Goal: Task Accomplishment & Management: Complete application form

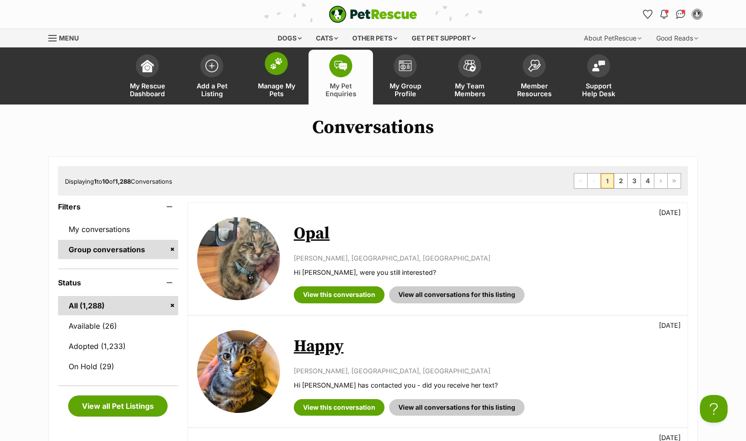
click at [271, 77] on link "Manage My Pets" at bounding box center [276, 77] width 64 height 55
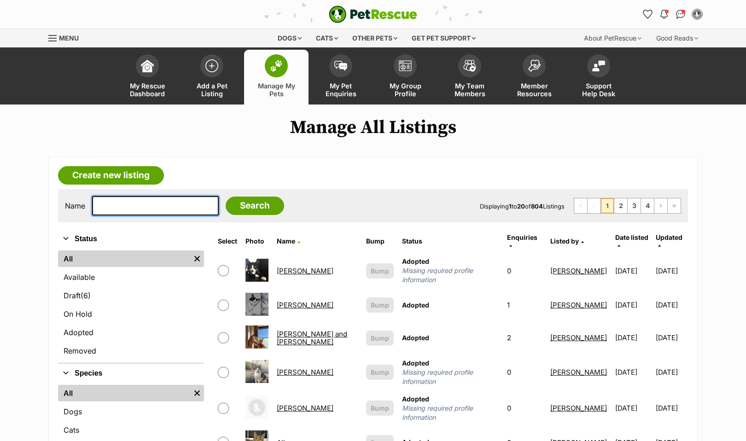
click at [130, 203] on input "text" at bounding box center [155, 205] width 127 height 19
type input "h"
type input "chilli"
click at [243, 206] on input "Search" at bounding box center [255, 206] width 58 height 18
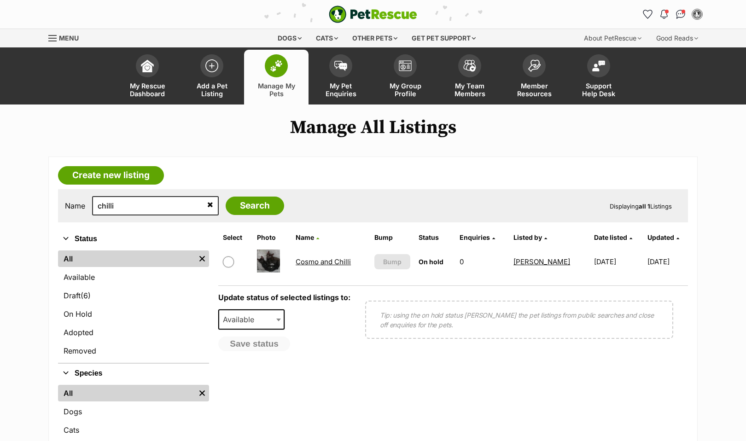
click at [320, 262] on link "Cosmo and Chilli" at bounding box center [323, 261] width 55 height 9
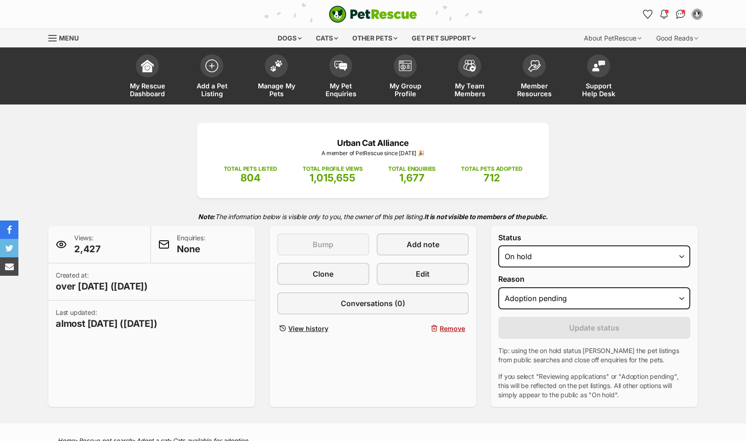
select select "adoption_pending"
click at [216, 75] on link "Add a Pet Listing" at bounding box center [212, 77] width 64 height 55
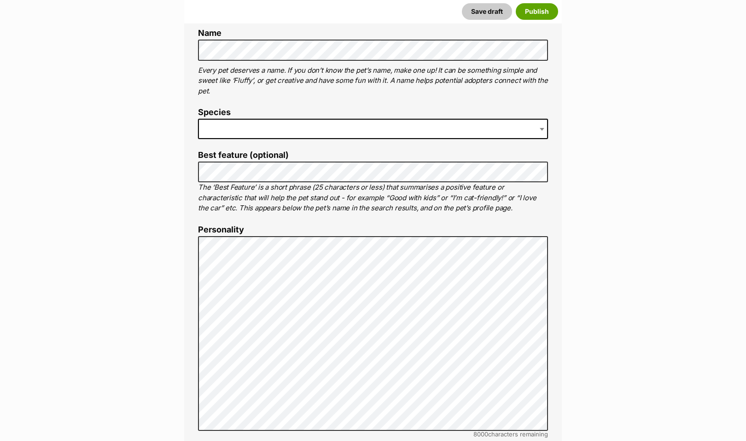
scroll to position [419, 0]
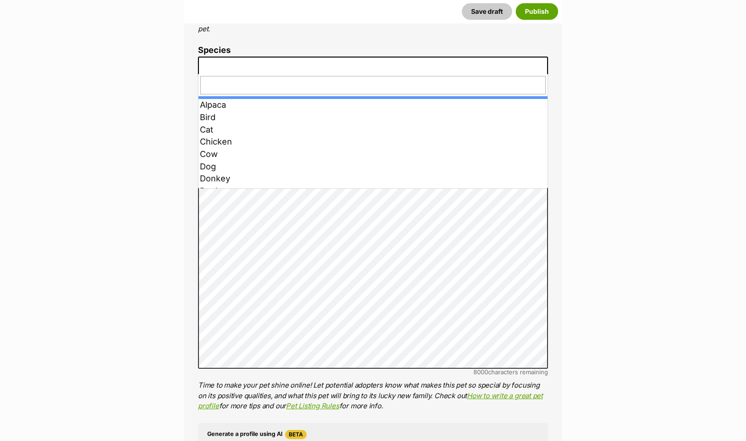
click at [225, 63] on span at bounding box center [373, 67] width 350 height 20
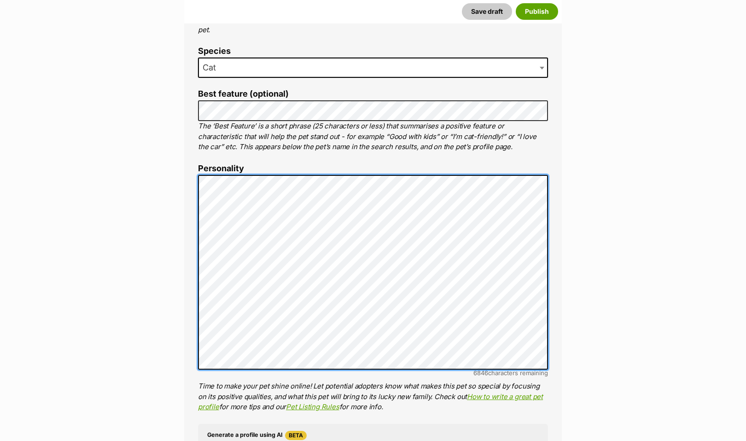
scroll to position [417, 0]
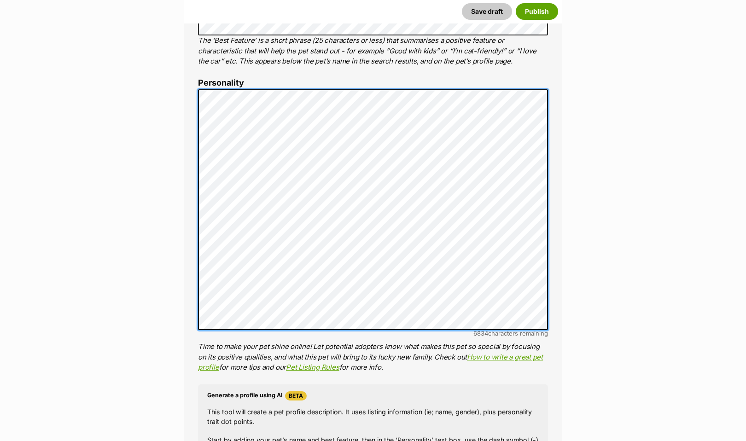
scroll to position [542, 0]
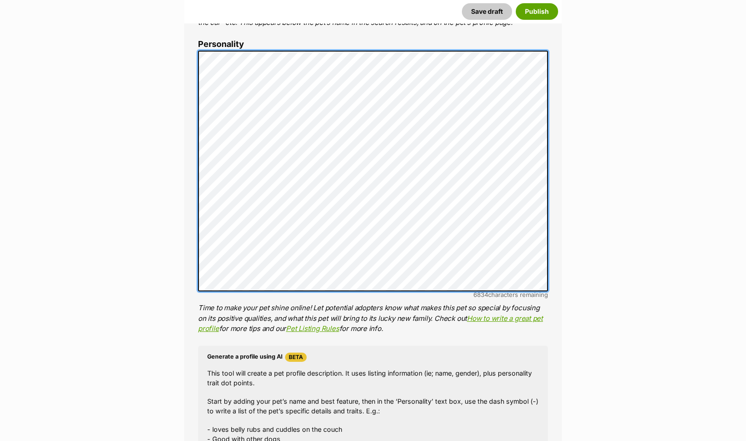
click at [194, 268] on div "About This Pet Name Henlo there, it looks like you might be using the pet name …" at bounding box center [373, 212] width 378 height 812
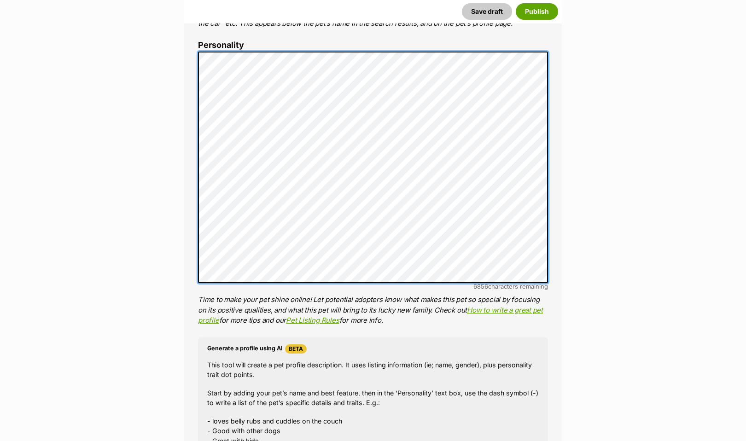
scroll to position [541, 0]
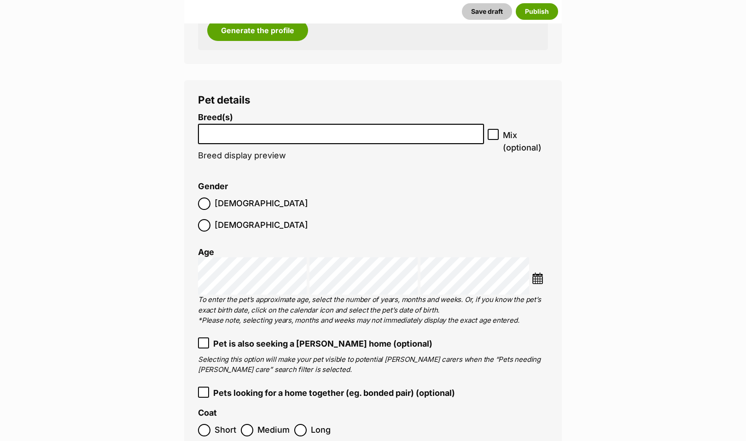
scroll to position [1087, 0]
click at [317, 134] on li at bounding box center [341, 133] width 280 height 19
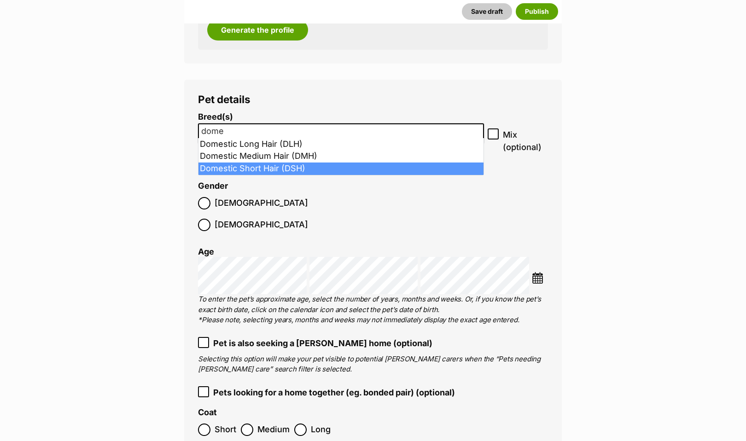
type input "dome"
select select "252102"
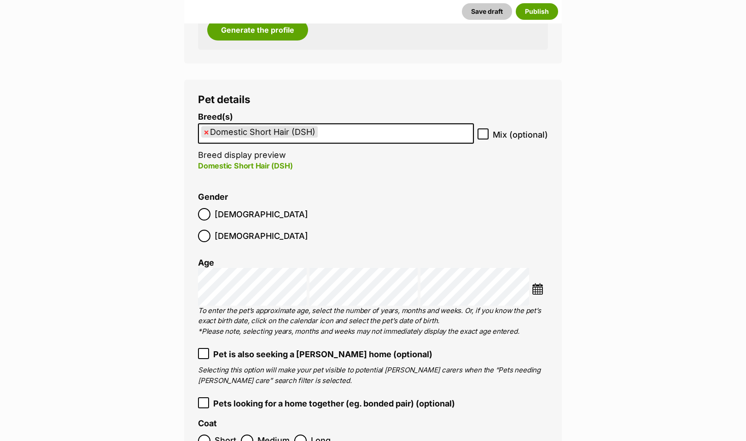
click at [204, 350] on icon at bounding box center [203, 353] width 6 height 6
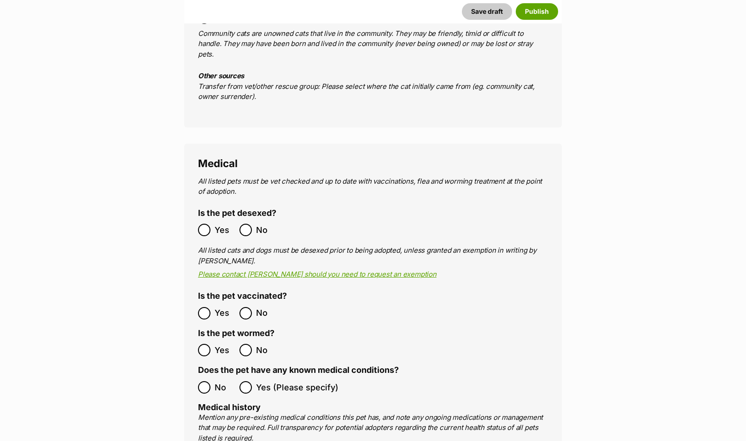
scroll to position [1599, 0]
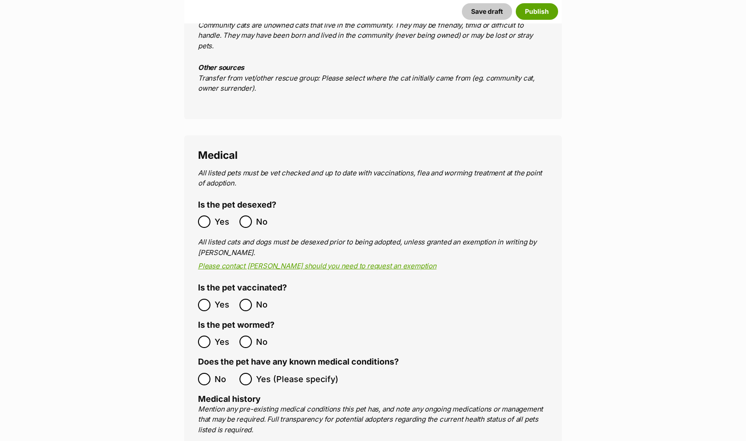
click at [132, 289] on main "New listing Listing owner Choose an owner Eve Waugh The owner of the pet listin…" at bounding box center [373, 349] width 746 height 3663
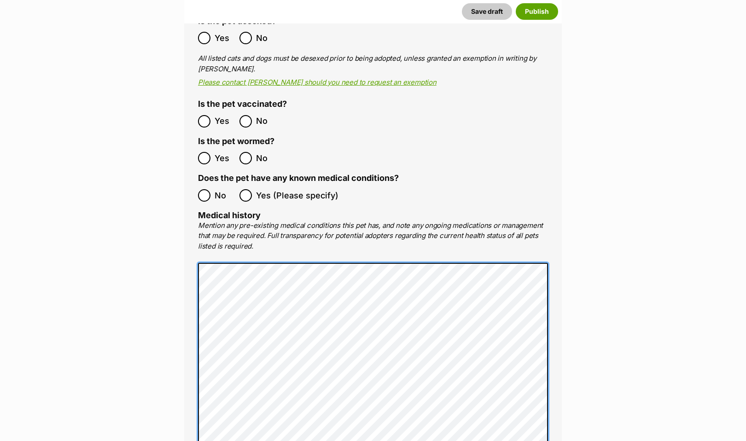
scroll to position [1782, 0]
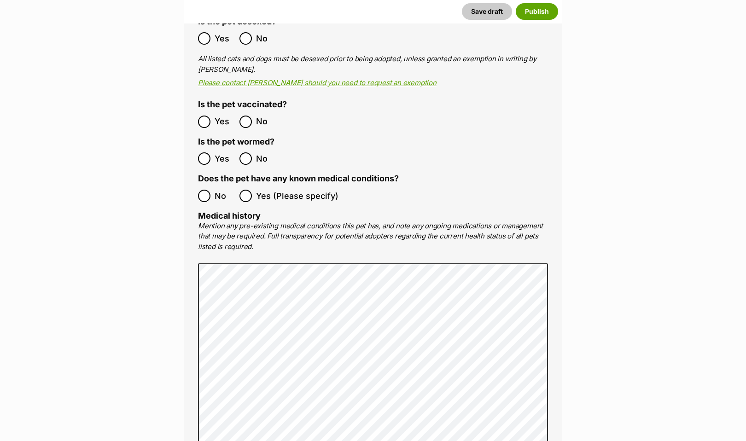
click at [589, 393] on main "New listing Listing owner Choose an owner Eve Waugh The owner of the pet listin…" at bounding box center [373, 166] width 746 height 3663
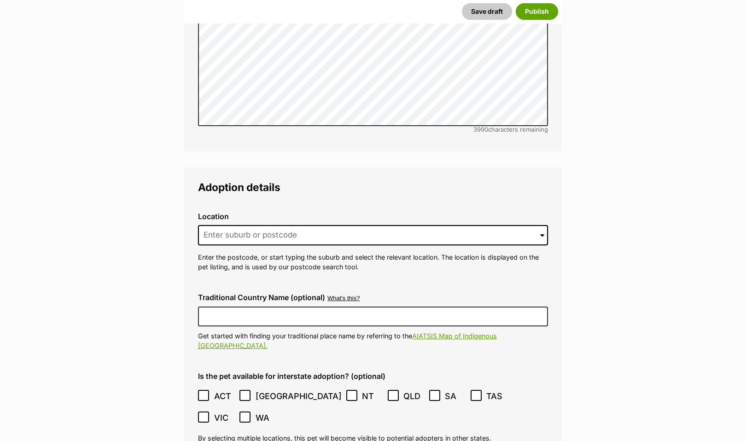
scroll to position [2120, 0]
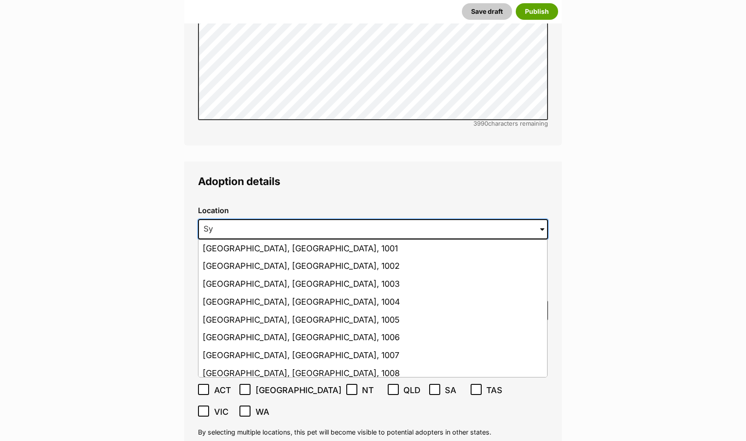
click at [235, 219] on input "Sy" at bounding box center [373, 229] width 350 height 20
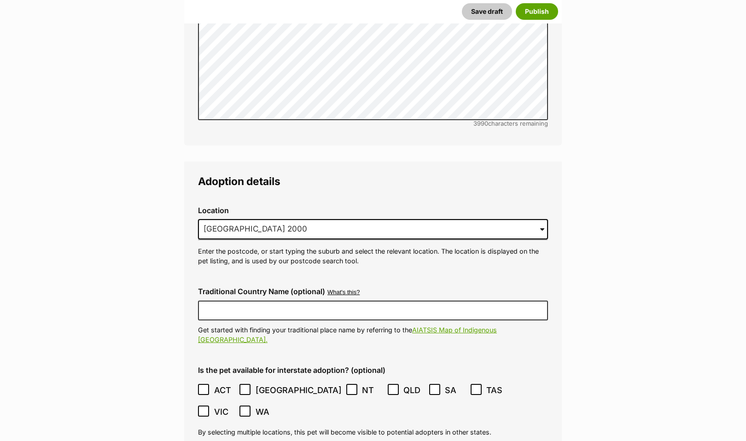
click at [262, 219] on input "Sydney 2000" at bounding box center [373, 229] width 350 height 20
drag, startPoint x: 267, startPoint y: 184, endPoint x: 47, endPoint y: 164, distance: 220.0
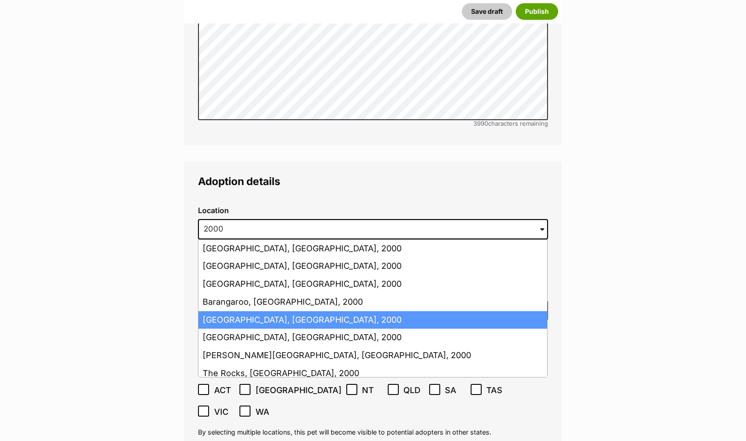
click at [210, 311] on li "Sydney South, New South Wales, 2000" at bounding box center [372, 320] width 349 height 18
type input "Sydney South, New South Wales, 2000"
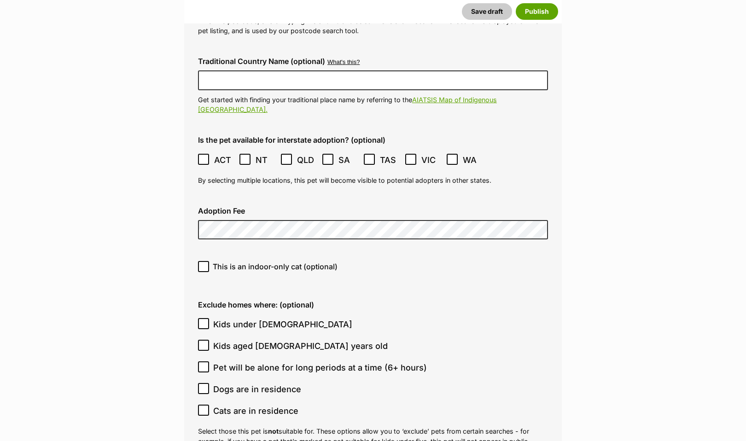
scroll to position [2355, 0]
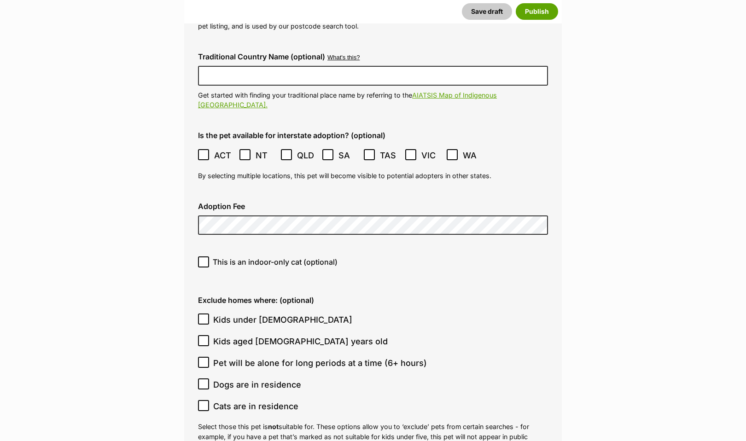
click at [203, 259] on icon at bounding box center [203, 262] width 6 height 6
click at [203, 256] on input "This is an indoor-only cat (optional)" at bounding box center [203, 261] width 11 height 11
checkbox input "true"
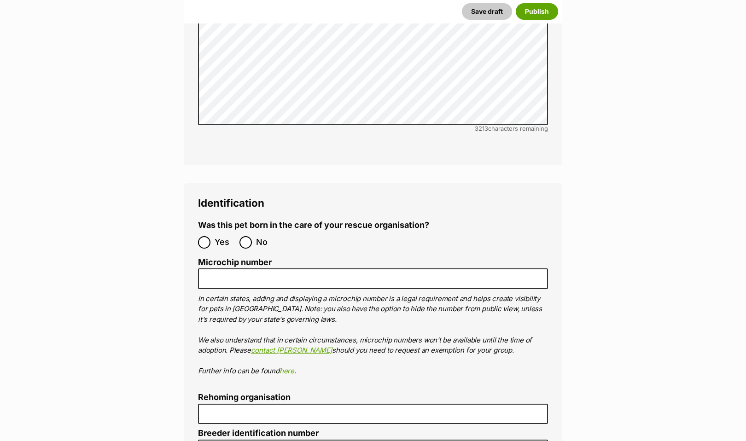
scroll to position [2979, 0]
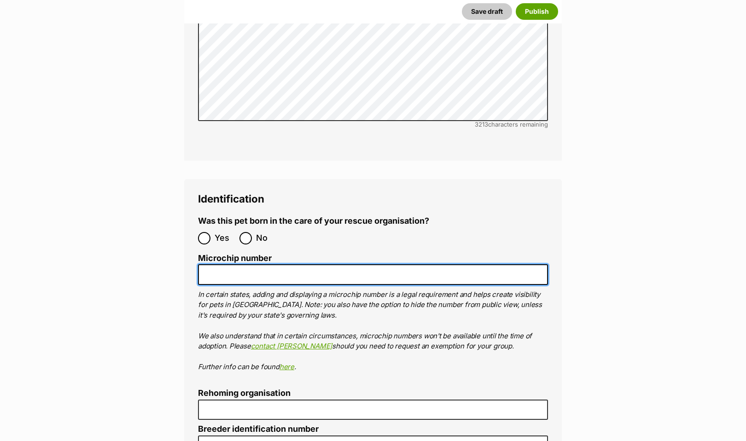
click at [214, 264] on input "Microchip number" at bounding box center [373, 274] width 350 height 21
paste input "900164002230089"
type input "900164002230089"
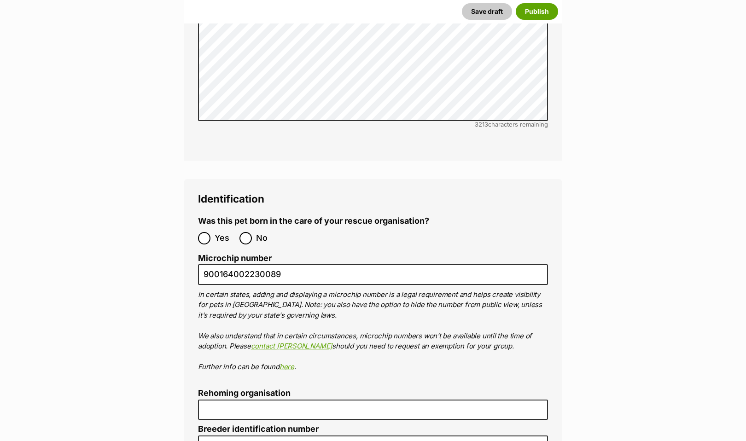
click at [247, 232] on input "No" at bounding box center [245, 238] width 12 height 12
radio input "true"
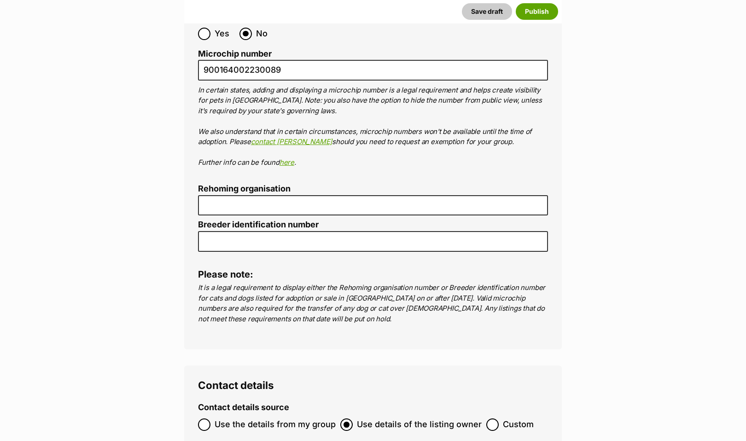
scroll to position [3234, 0]
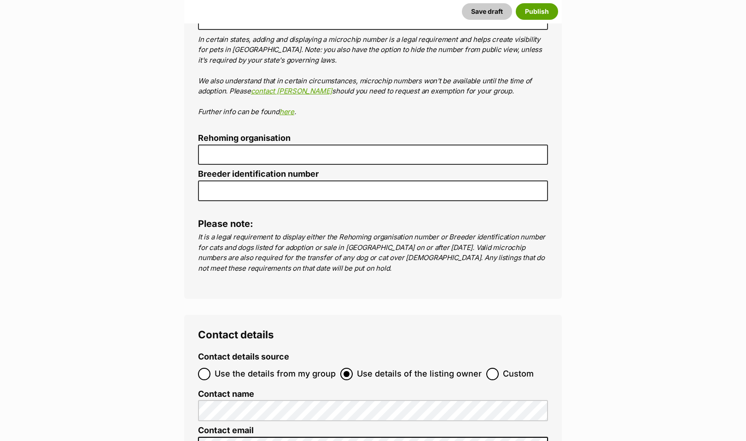
click at [200, 368] on input "Use the details from my group" at bounding box center [204, 374] width 12 height 12
radio input "true"
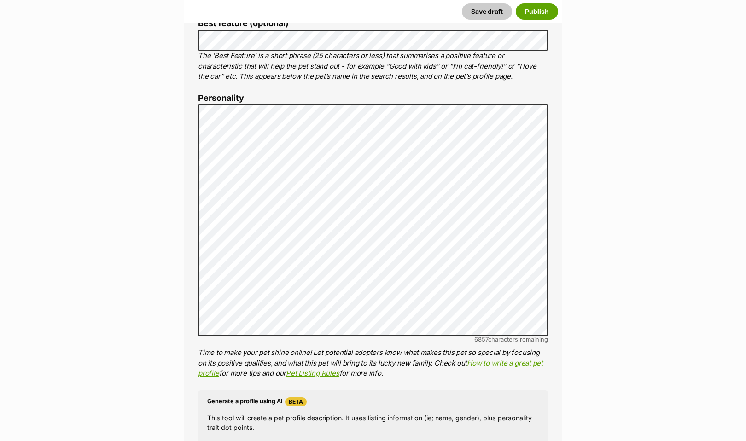
scroll to position [493, 0]
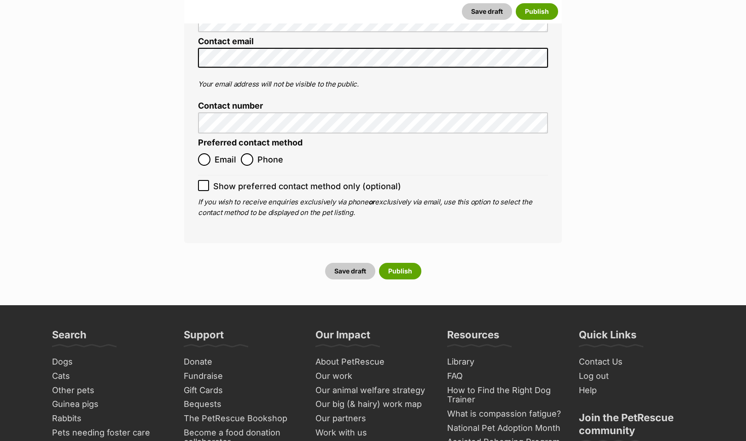
scroll to position [3655, 0]
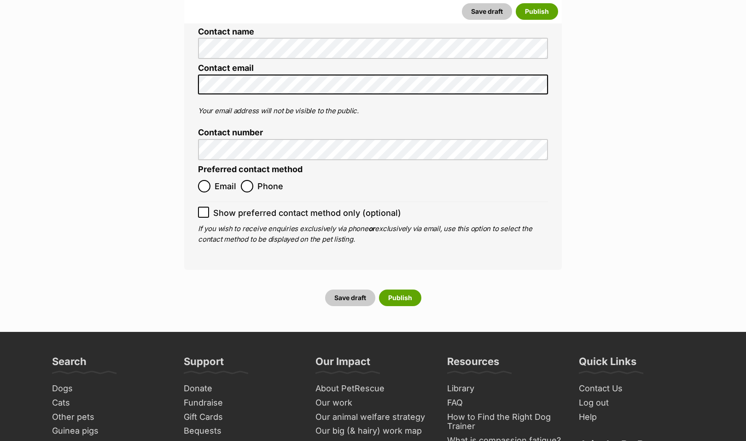
click at [204, 180] on input "Email" at bounding box center [204, 186] width 12 height 12
radio input "true"
click at [203, 224] on p "If you wish to receive enquiries exclusively via phone or exclusively via email…" at bounding box center [373, 234] width 350 height 21
click at [203, 207] on input "Show preferred contact method only (optional)" at bounding box center [203, 212] width 11 height 11
checkbox input "true"
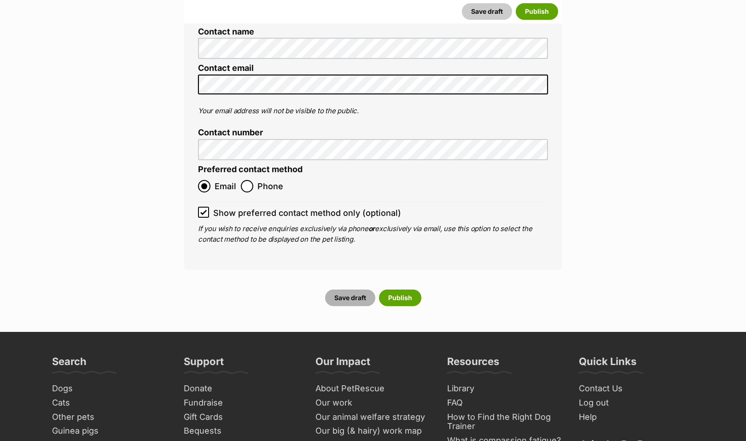
click at [354, 290] on button "Save draft" at bounding box center [350, 298] width 50 height 17
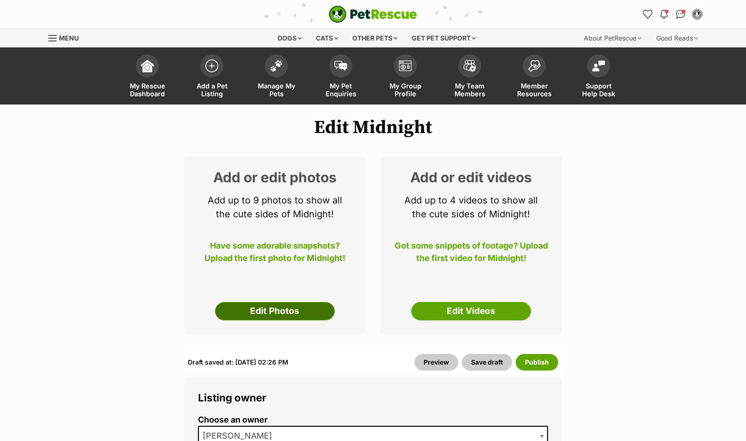
click at [271, 302] on link "Edit Photos" at bounding box center [275, 311] width 120 height 18
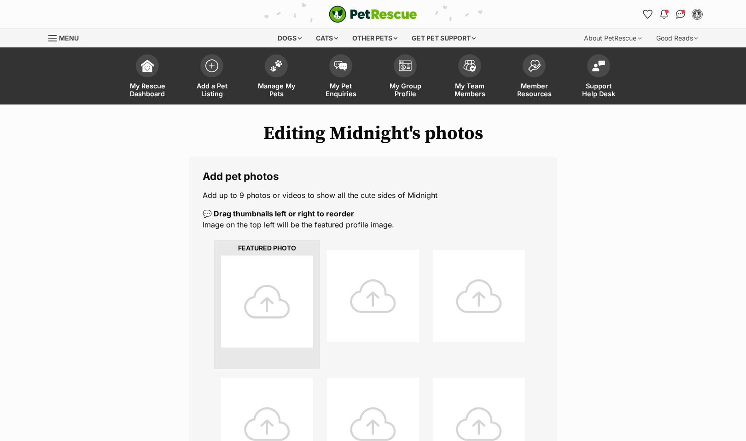
click at [625, 384] on div "Editing Midnight's photos Add pet photos Add up to 9 photos or videos to show a…" at bounding box center [373, 417] width 677 height 588
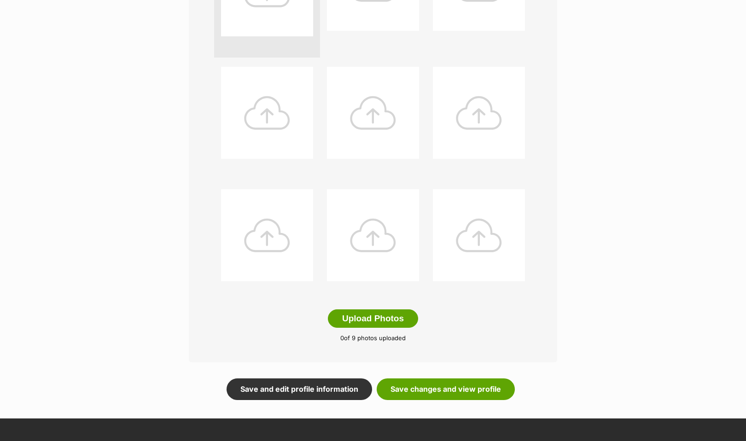
scroll to position [313, 0]
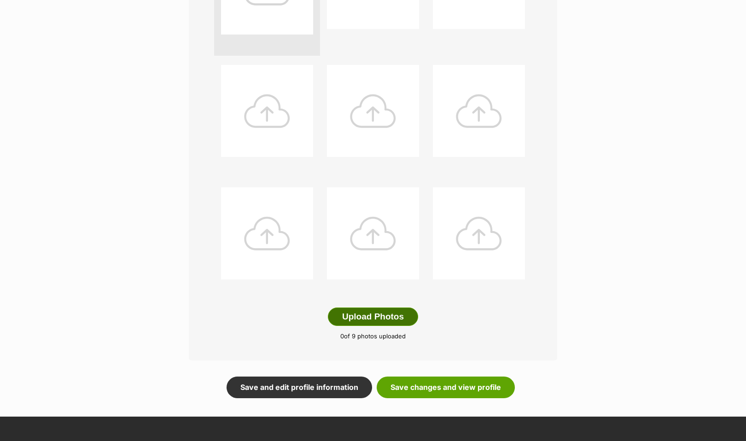
click at [340, 317] on button "Upload Photos" at bounding box center [373, 317] width 90 height 18
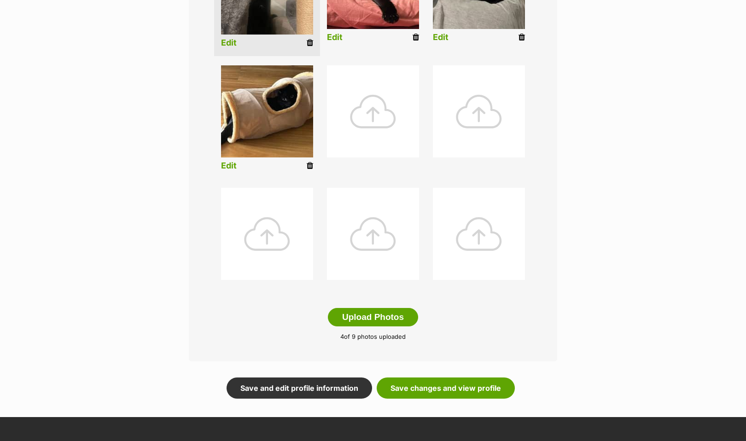
click at [151, 126] on div "Editing Midnight's photos Add pet photos Add up to 9 photos or videos to show a…" at bounding box center [373, 104] width 677 height 589
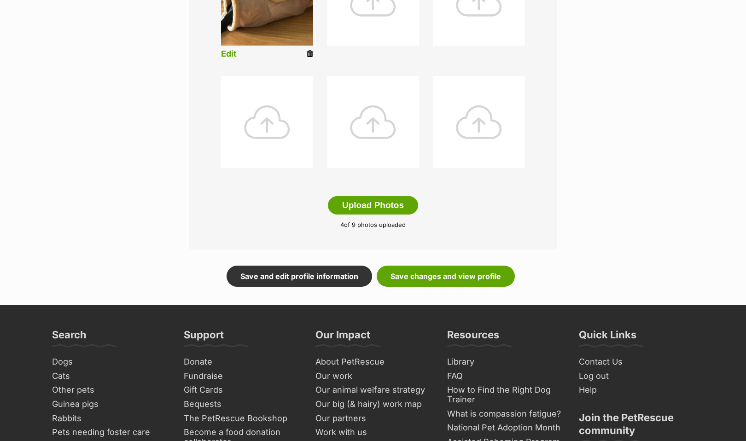
scroll to position [431, 0]
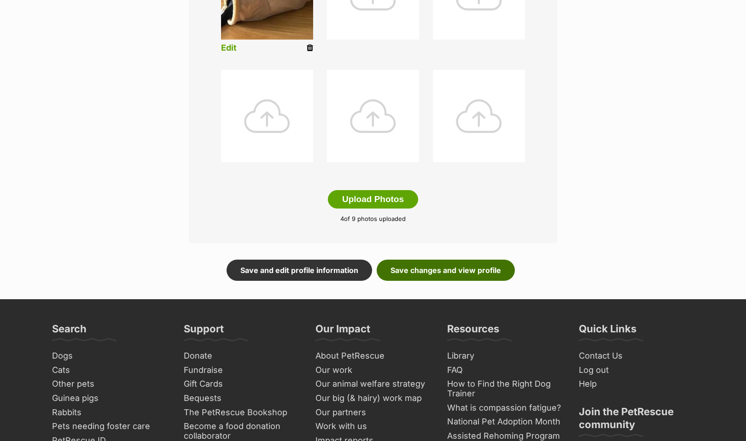
click at [424, 269] on link "Save changes and view profile" at bounding box center [446, 270] width 138 height 21
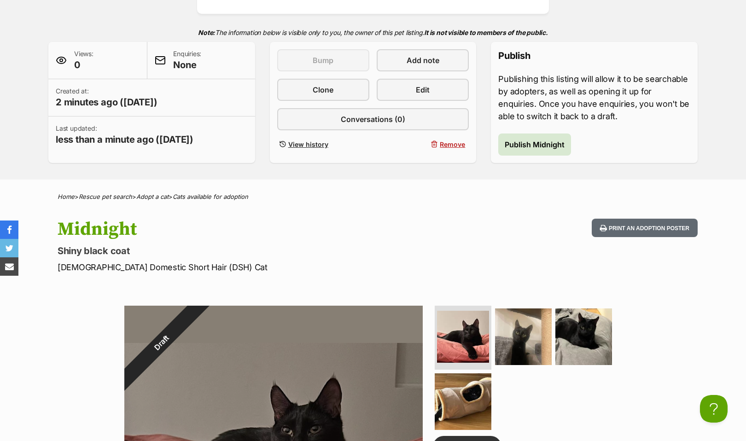
scroll to position [140, 0]
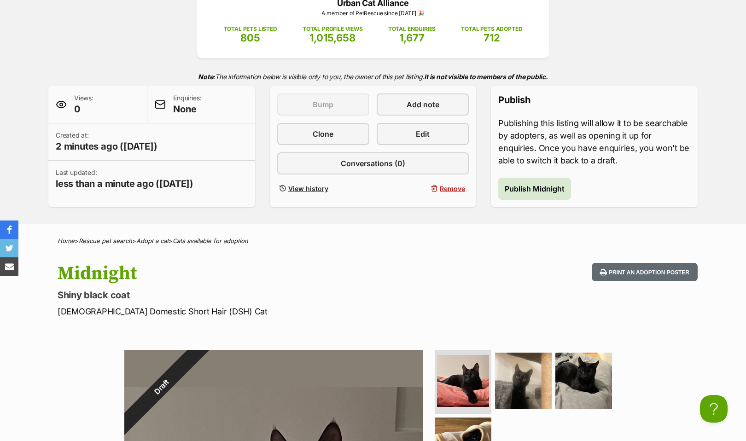
click at [517, 183] on span "Publish Midnight" at bounding box center [535, 188] width 60 height 11
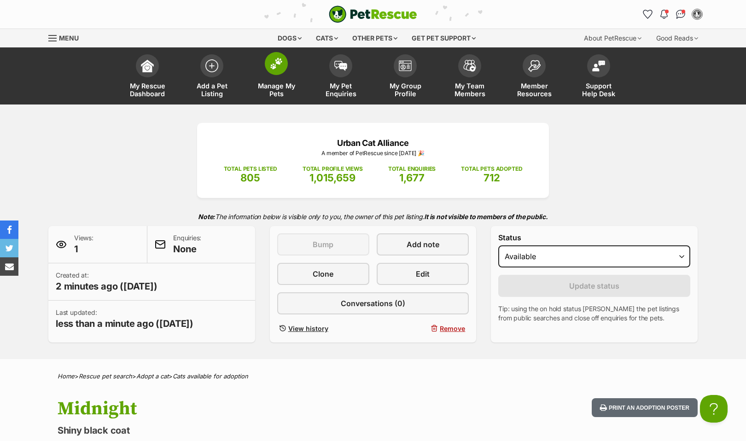
click at [279, 65] on img at bounding box center [276, 64] width 13 height 12
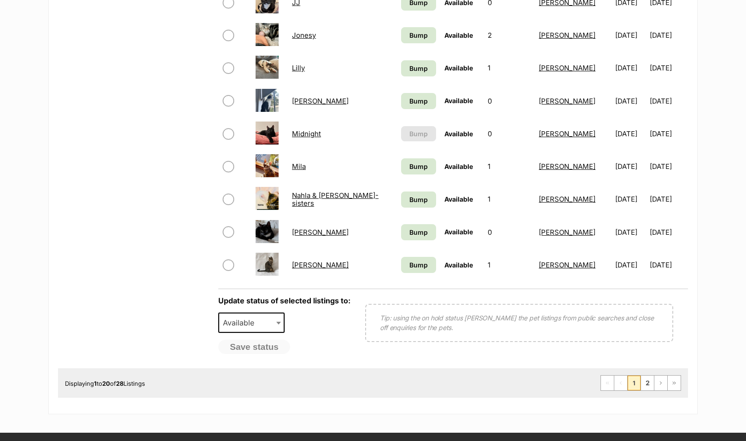
scroll to position [628, 0]
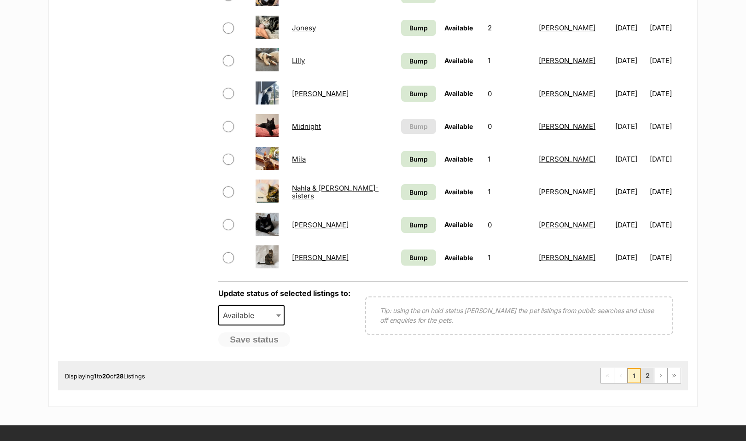
click at [646, 383] on link "2" at bounding box center [647, 375] width 13 height 15
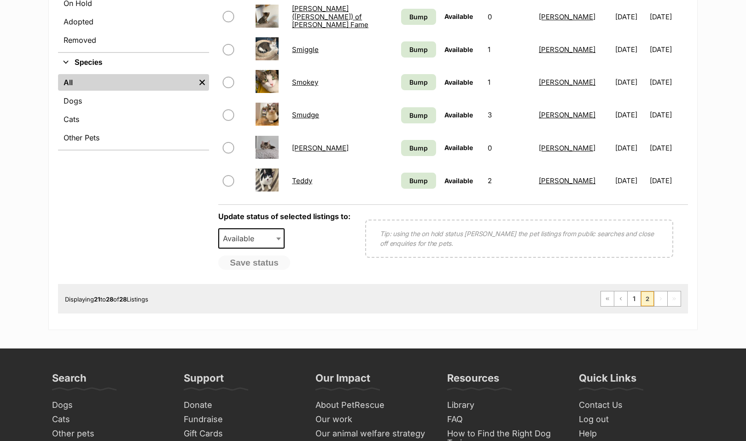
scroll to position [311, 0]
click at [635, 306] on link "1" at bounding box center [634, 298] width 13 height 15
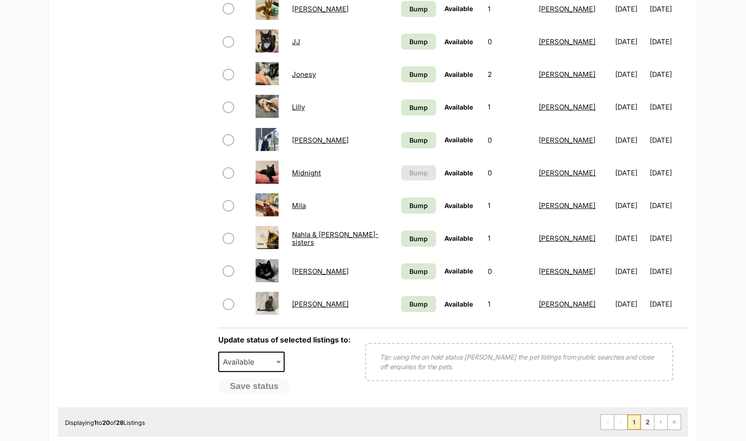
scroll to position [584, 0]
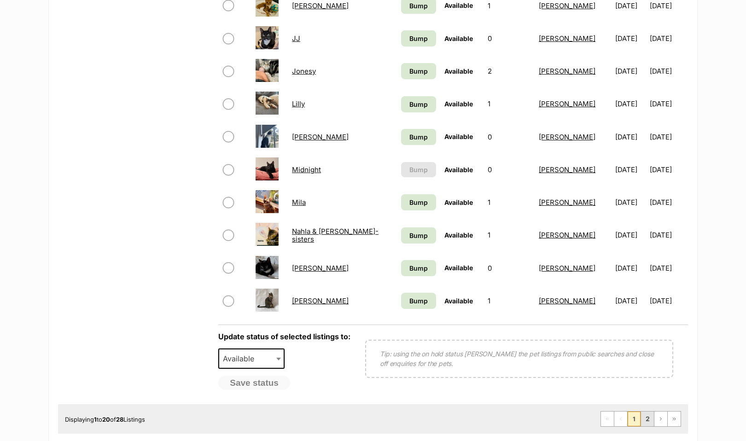
click at [647, 426] on link "2" at bounding box center [647, 419] width 13 height 15
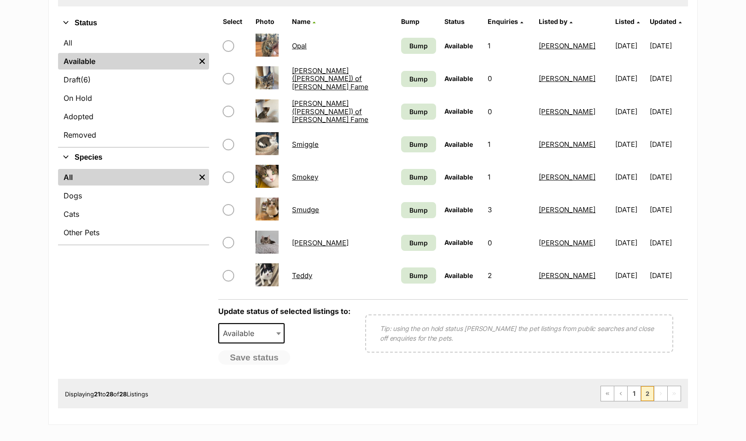
scroll to position [220, 0]
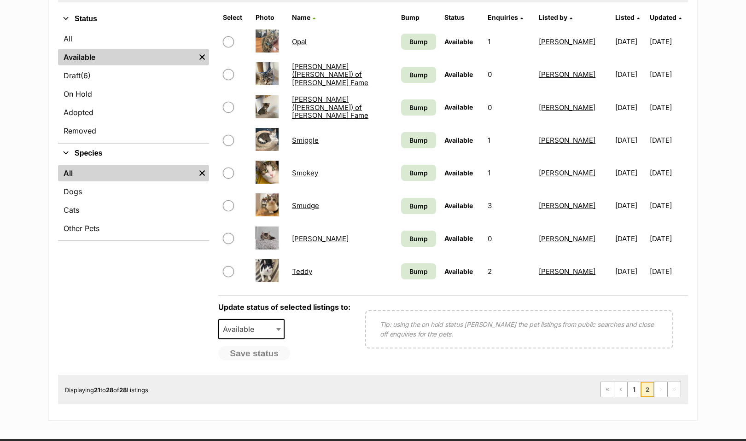
click at [722, 272] on main "Manage Available Listings Create new listing Name Search Displaying 21 to 28 of…" at bounding box center [373, 159] width 746 height 524
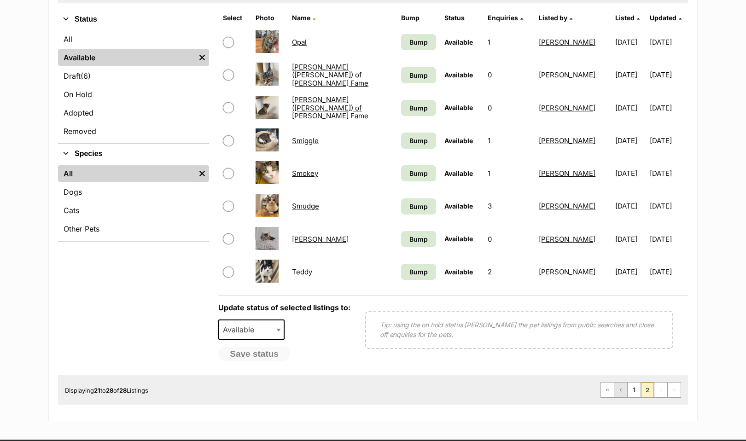
scroll to position [222, 0]
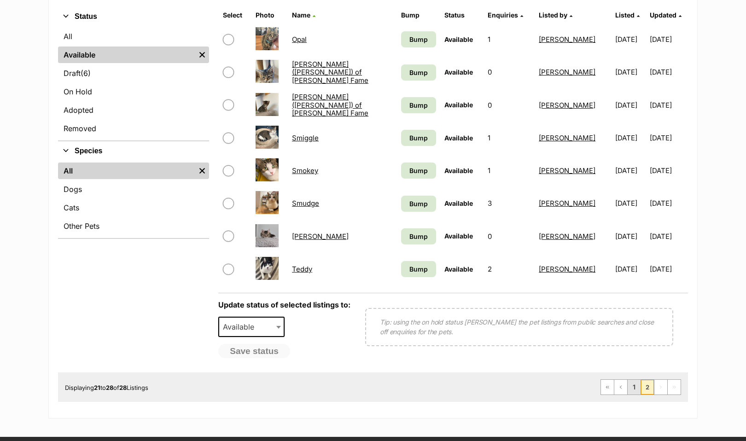
click at [634, 387] on link "1" at bounding box center [634, 387] width 13 height 15
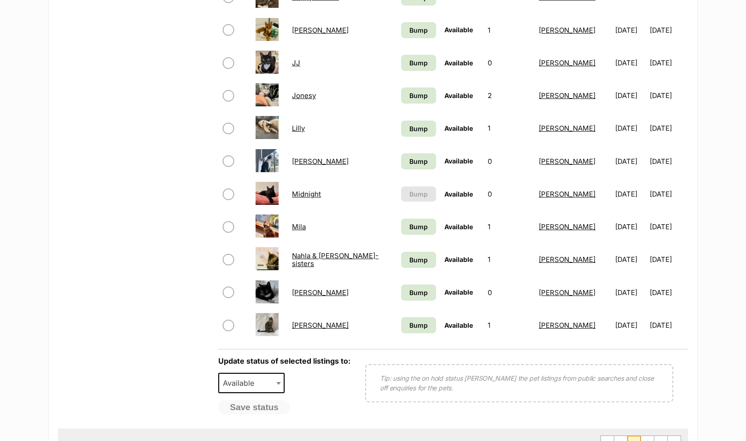
scroll to position [564, 0]
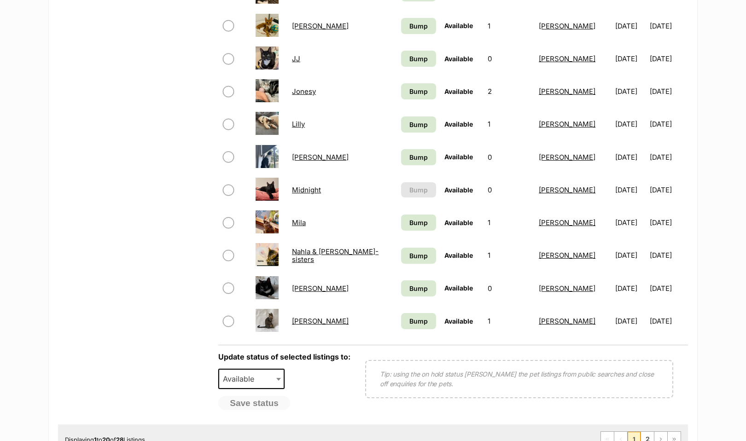
click at [303, 194] on link "Midnight" at bounding box center [306, 190] width 29 height 9
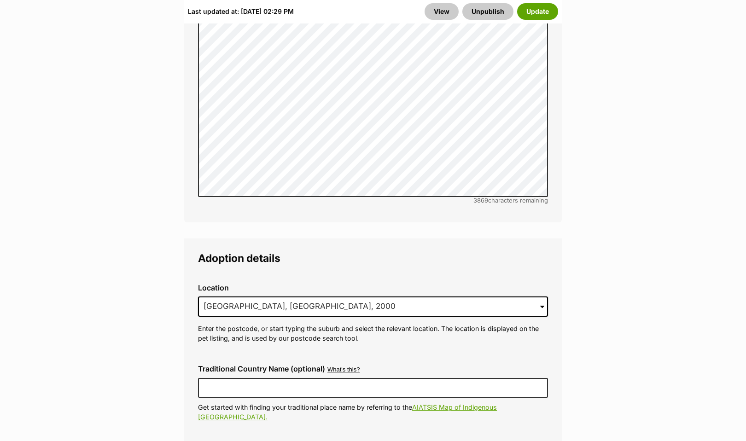
scroll to position [2207, 0]
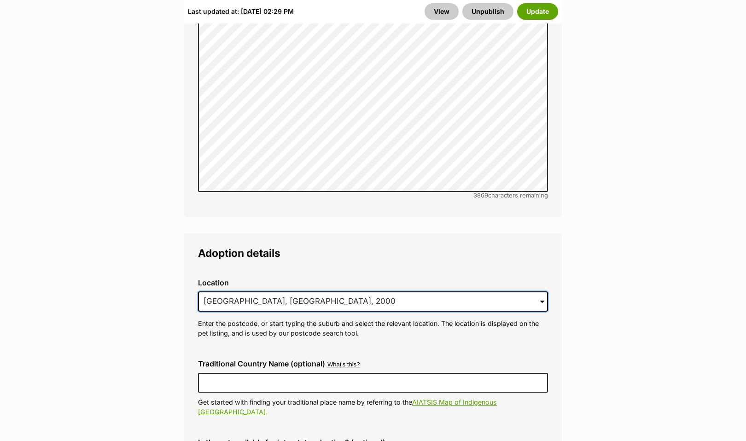
drag, startPoint x: 311, startPoint y: 266, endPoint x: 36, endPoint y: 236, distance: 277.0
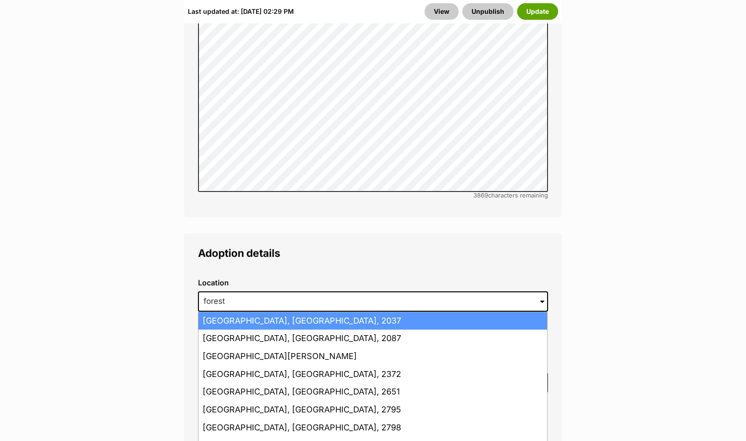
click at [213, 312] on li "[GEOGRAPHIC_DATA], [GEOGRAPHIC_DATA], 2037" at bounding box center [372, 321] width 349 height 18
type input "[GEOGRAPHIC_DATA], [GEOGRAPHIC_DATA], 2037"
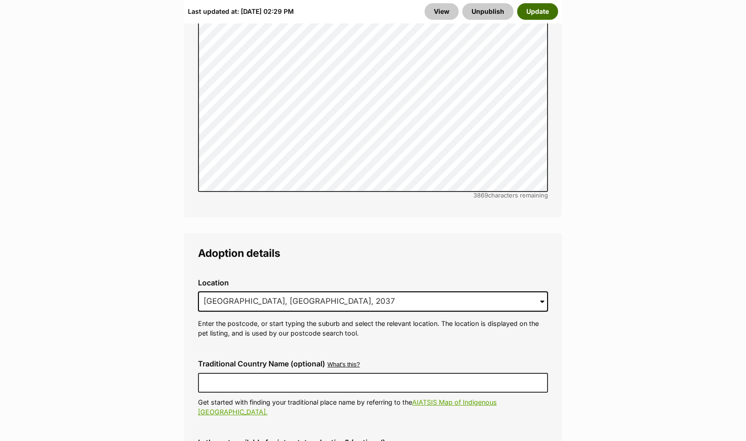
click at [543, 13] on button "Update" at bounding box center [537, 11] width 41 height 17
